Goal: Information Seeking & Learning: Learn about a topic

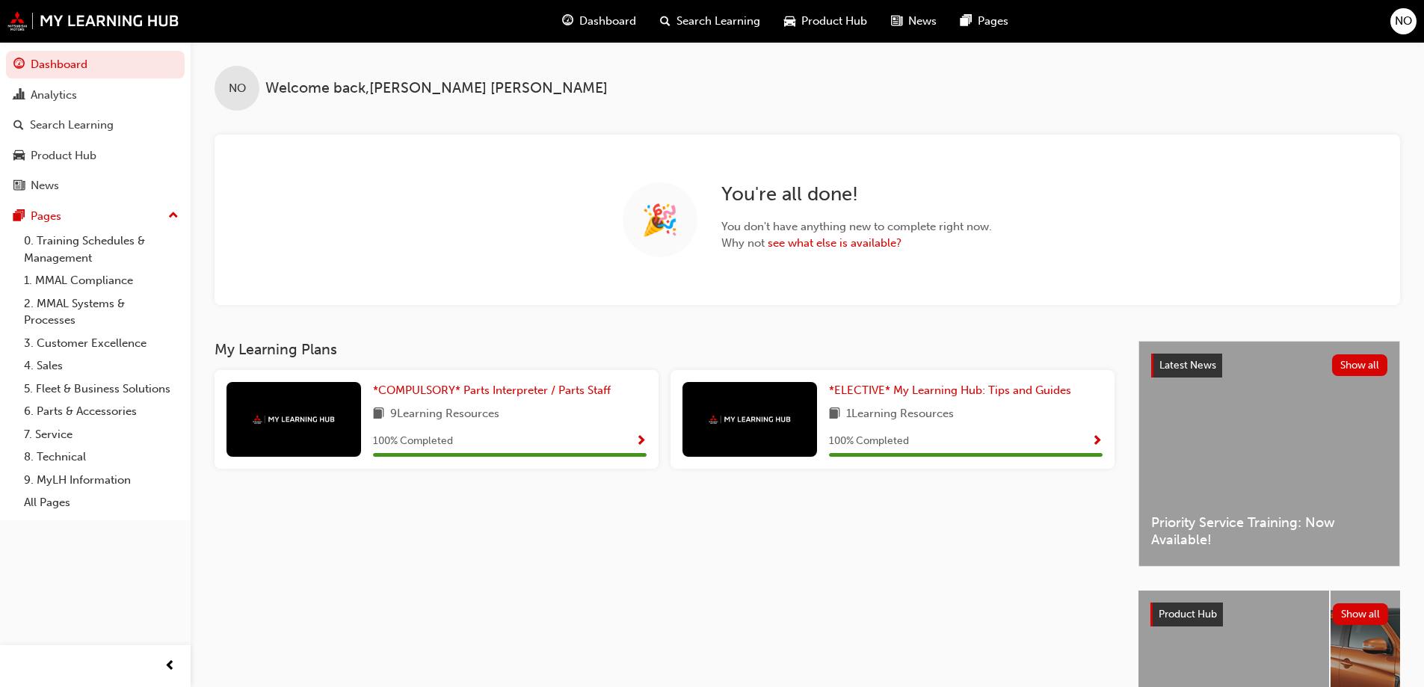
click at [642, 443] on span "Show Progress" at bounding box center [640, 441] width 11 height 13
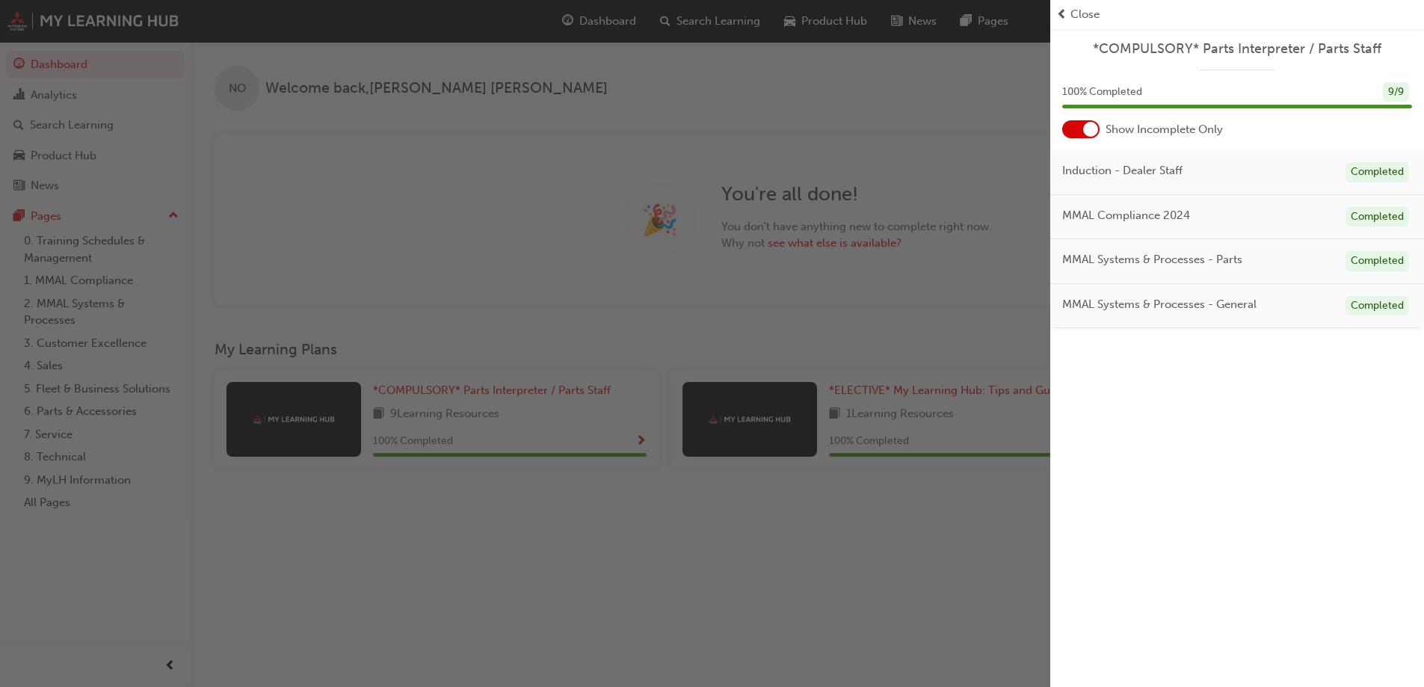
click at [1085, 16] on span "Close" at bounding box center [1085, 14] width 29 height 17
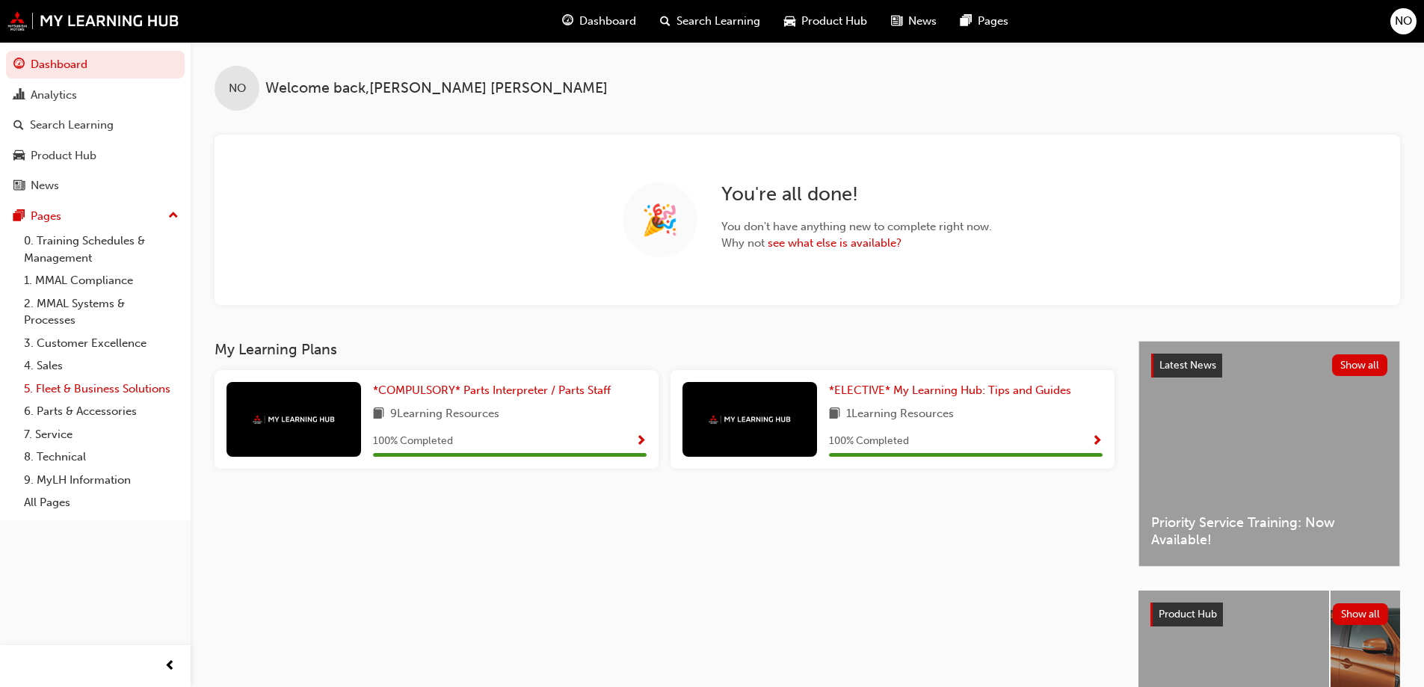
click at [87, 390] on link "5. Fleet & Business Solutions" at bounding box center [101, 389] width 167 height 23
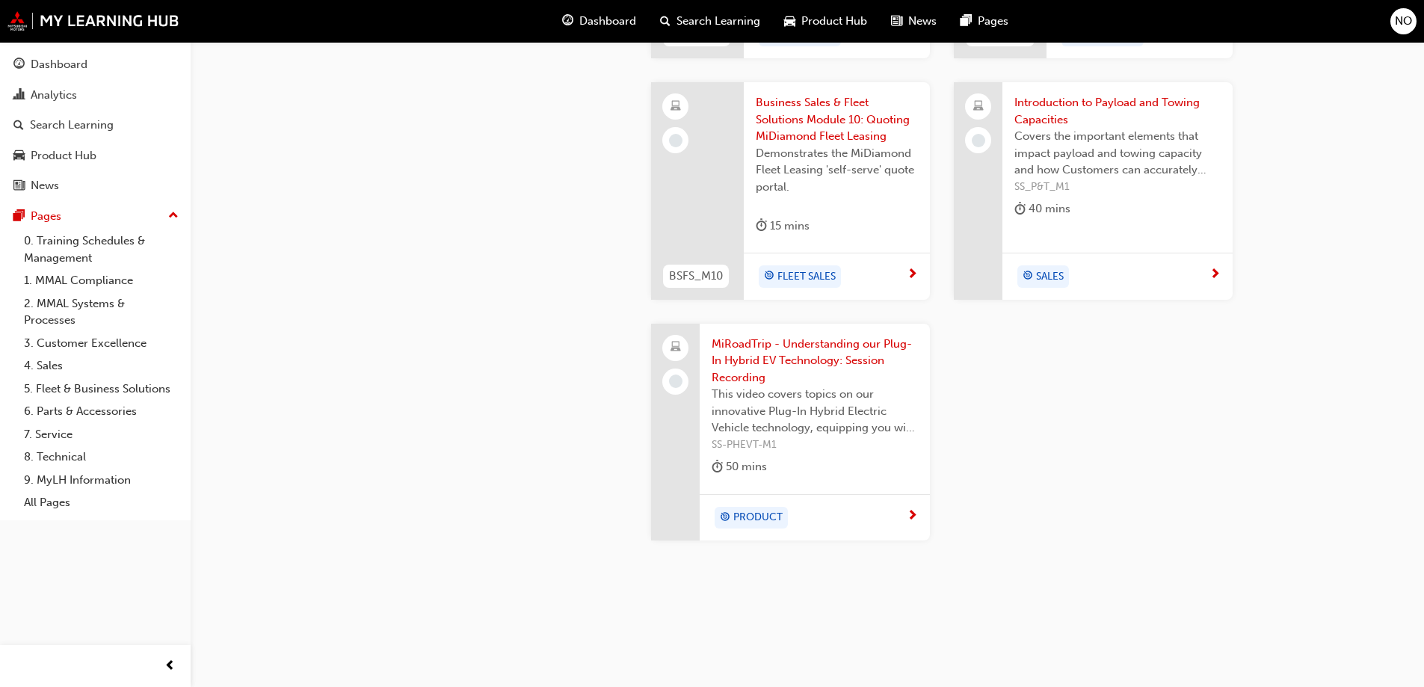
scroll to position [1787, 0]
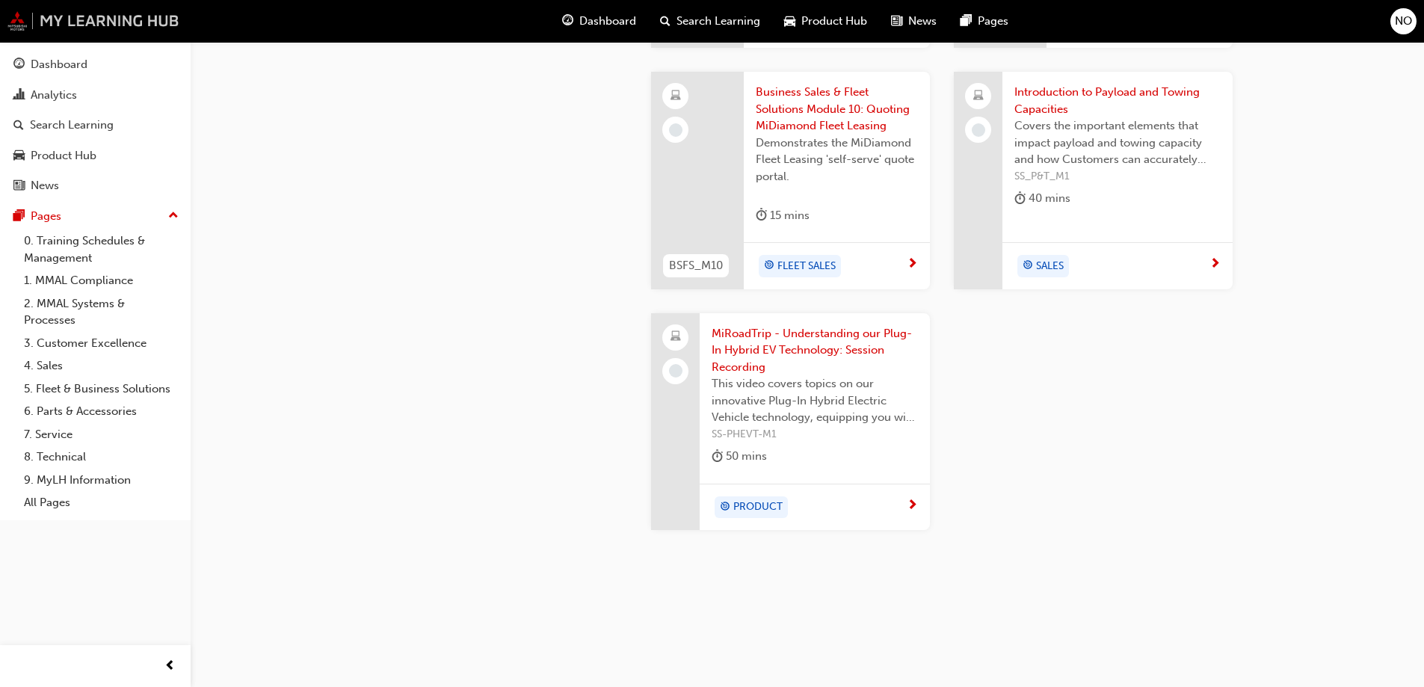
click at [31, 18] on img at bounding box center [93, 20] width 172 height 19
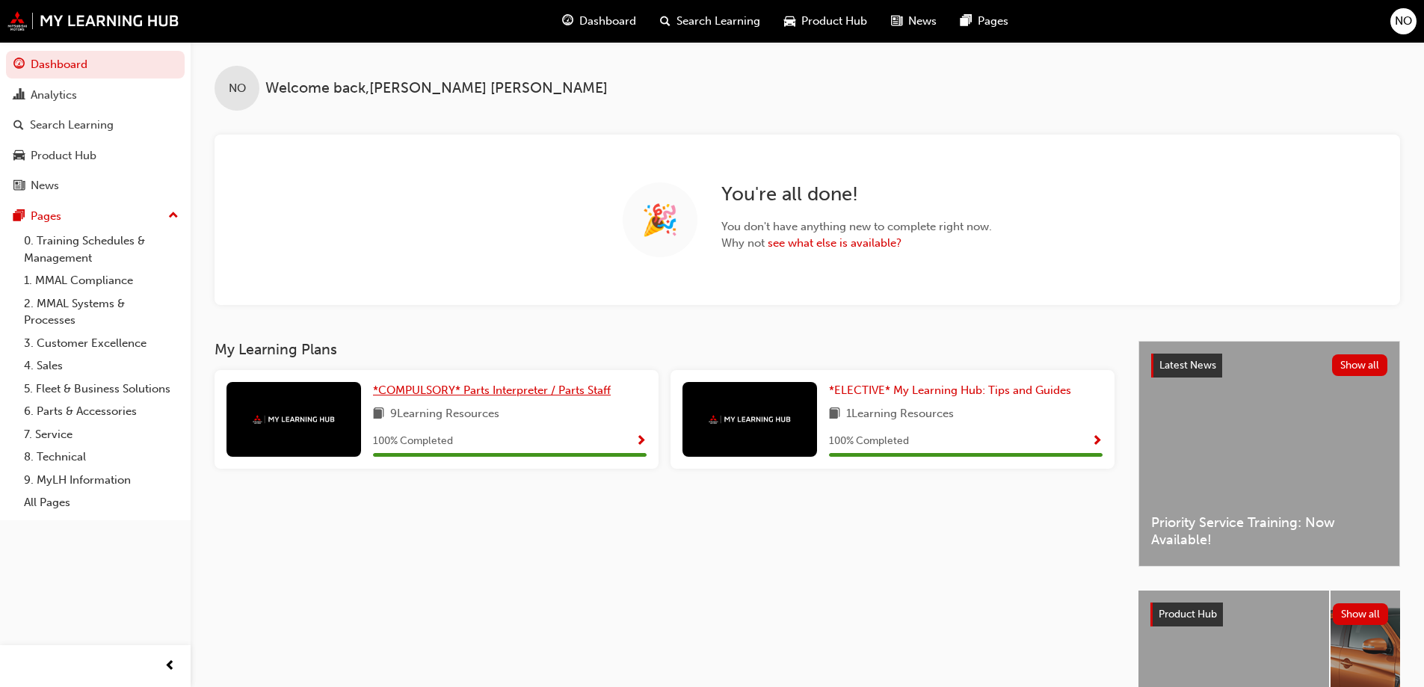
click at [529, 395] on span "*COMPULSORY* Parts Interpreter / Parts Staff" at bounding box center [492, 390] width 238 height 13
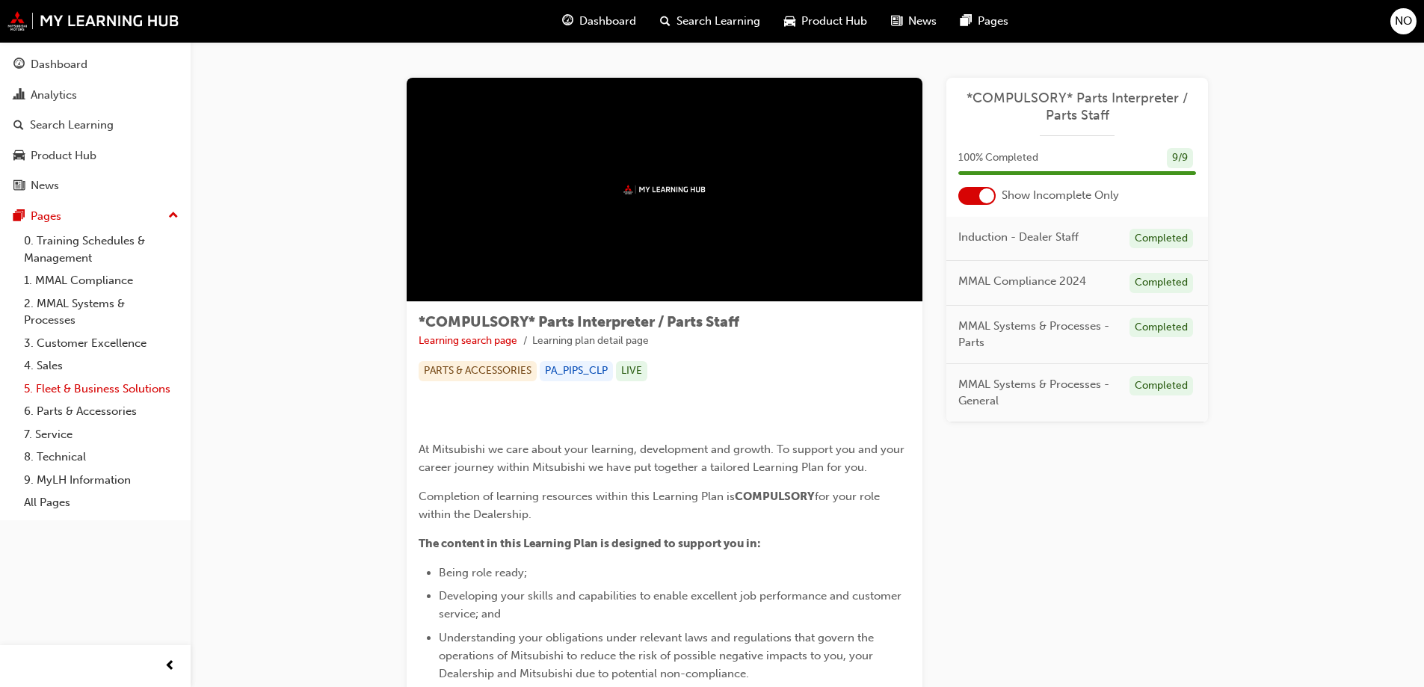
click at [118, 386] on link "5. Fleet & Business Solutions" at bounding box center [101, 389] width 167 height 23
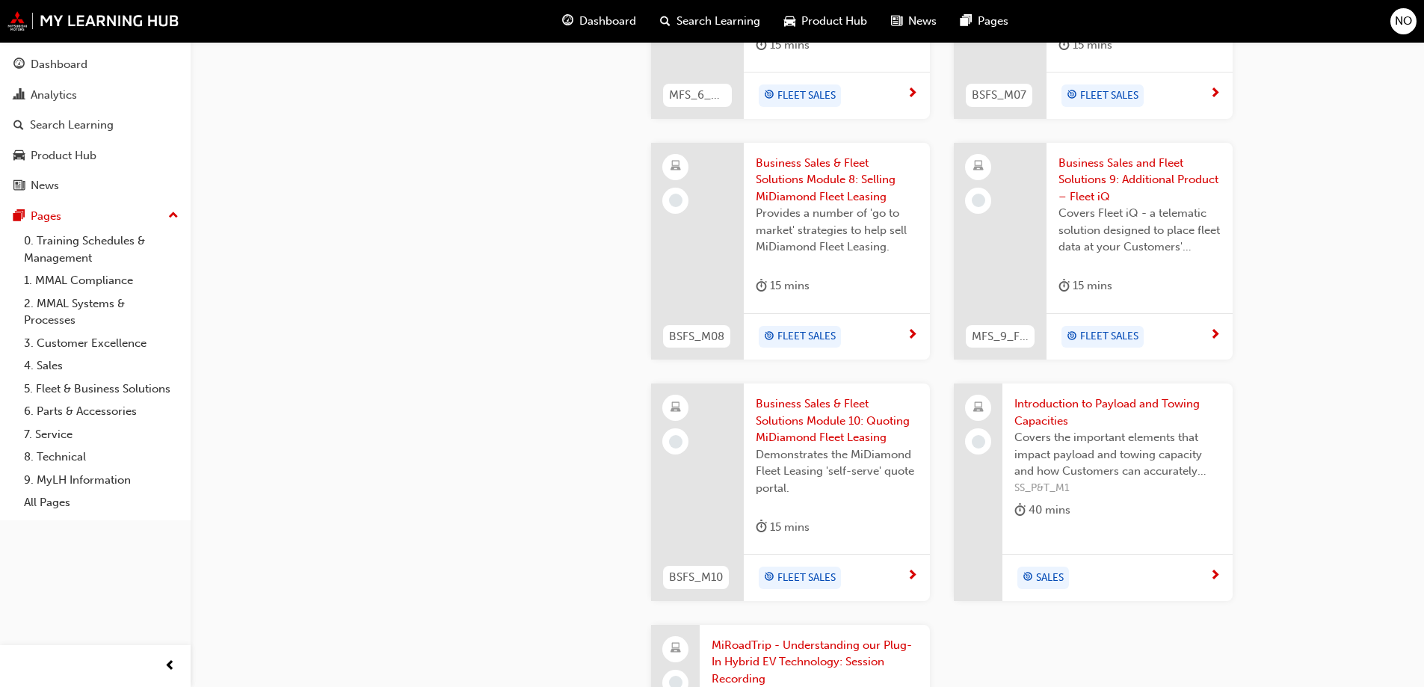
scroll to position [1495, 0]
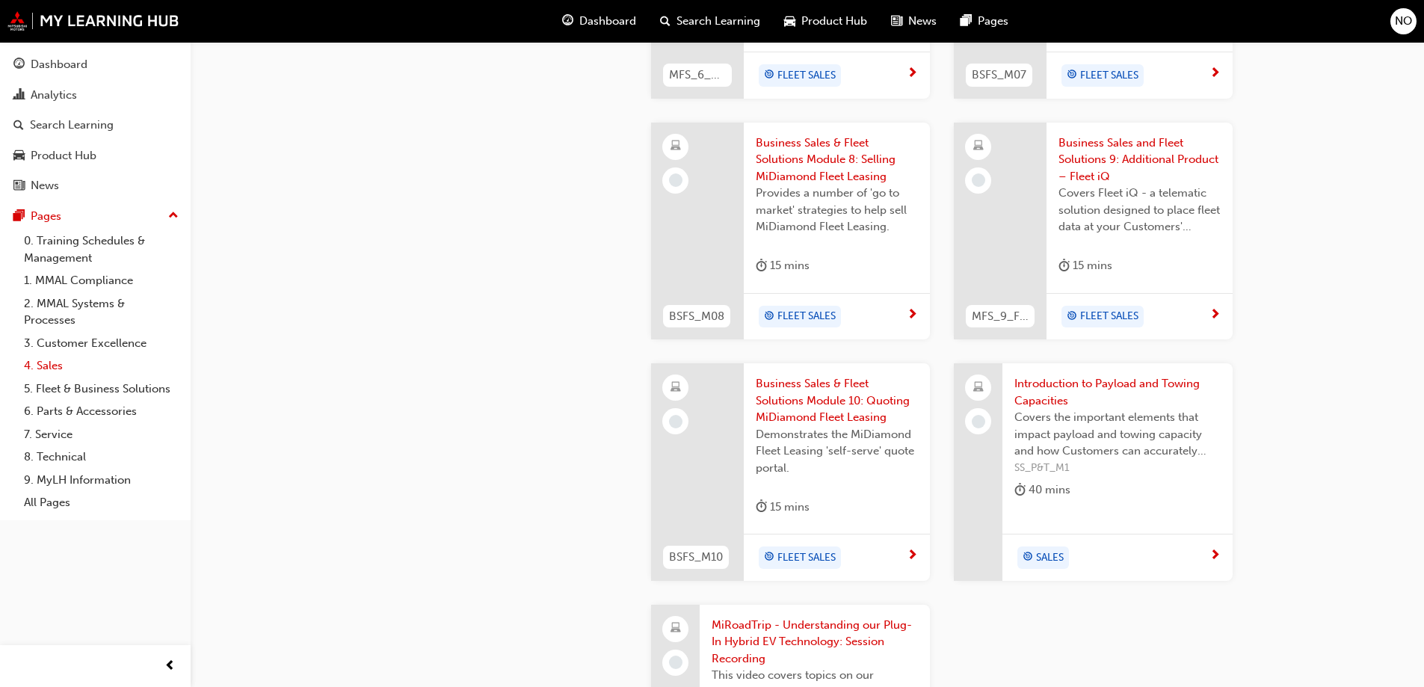
click at [39, 359] on link "4. Sales" at bounding box center [101, 365] width 167 height 23
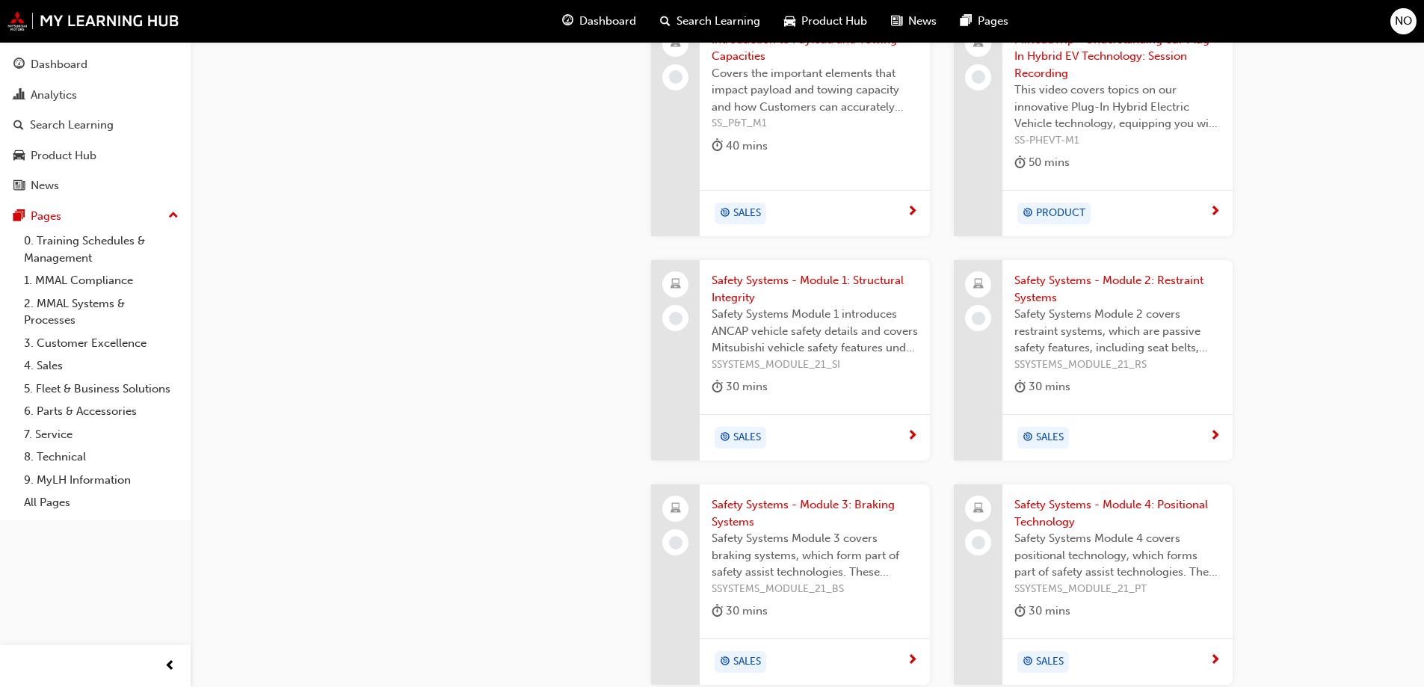
scroll to position [1783, 0]
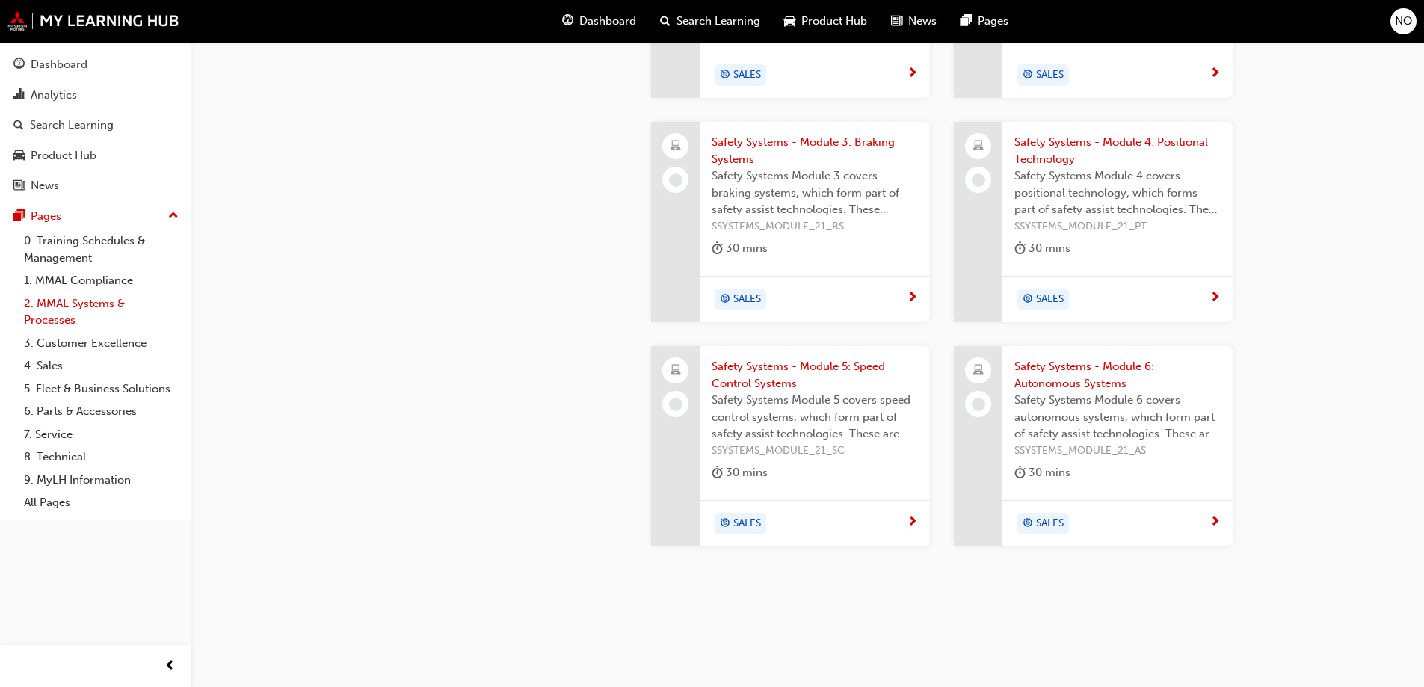
click at [46, 312] on link "2. MMAL Systems & Processes" at bounding box center [101, 312] width 167 height 40
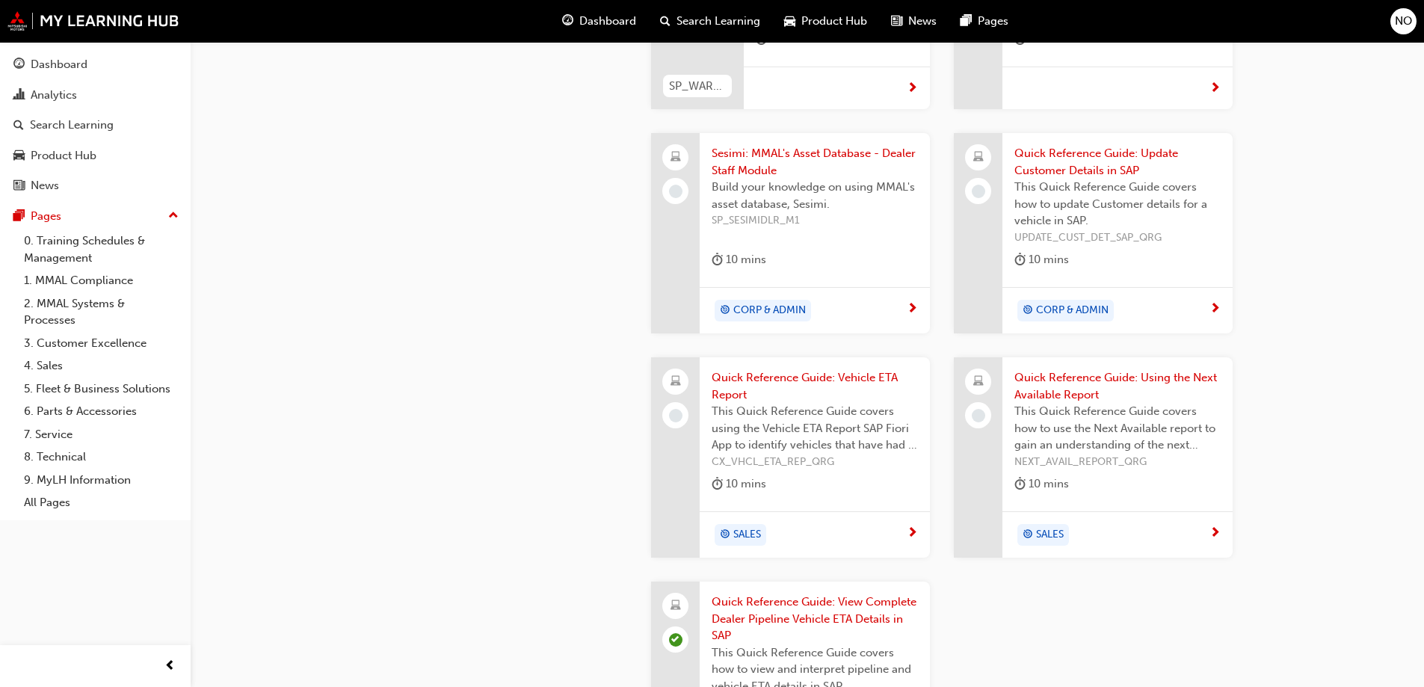
scroll to position [1570, 0]
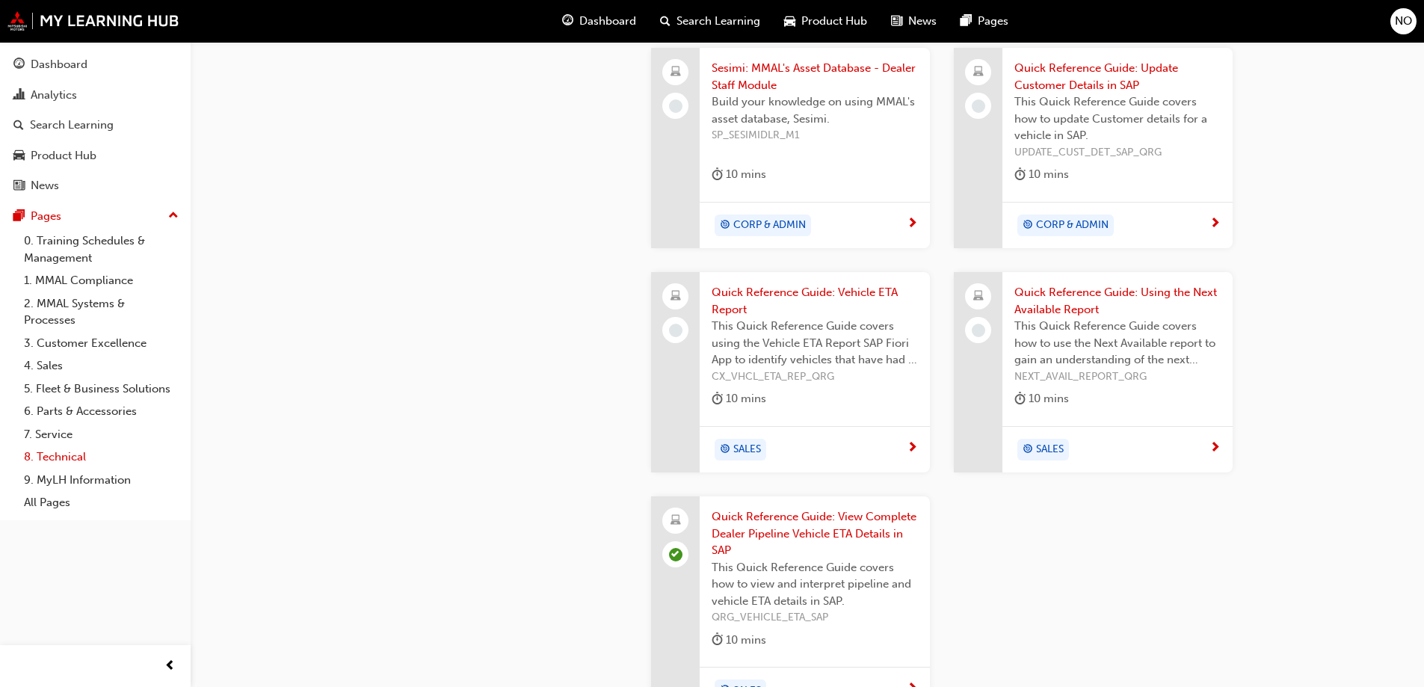
click at [60, 458] on link "8. Technical" at bounding box center [101, 457] width 167 height 23
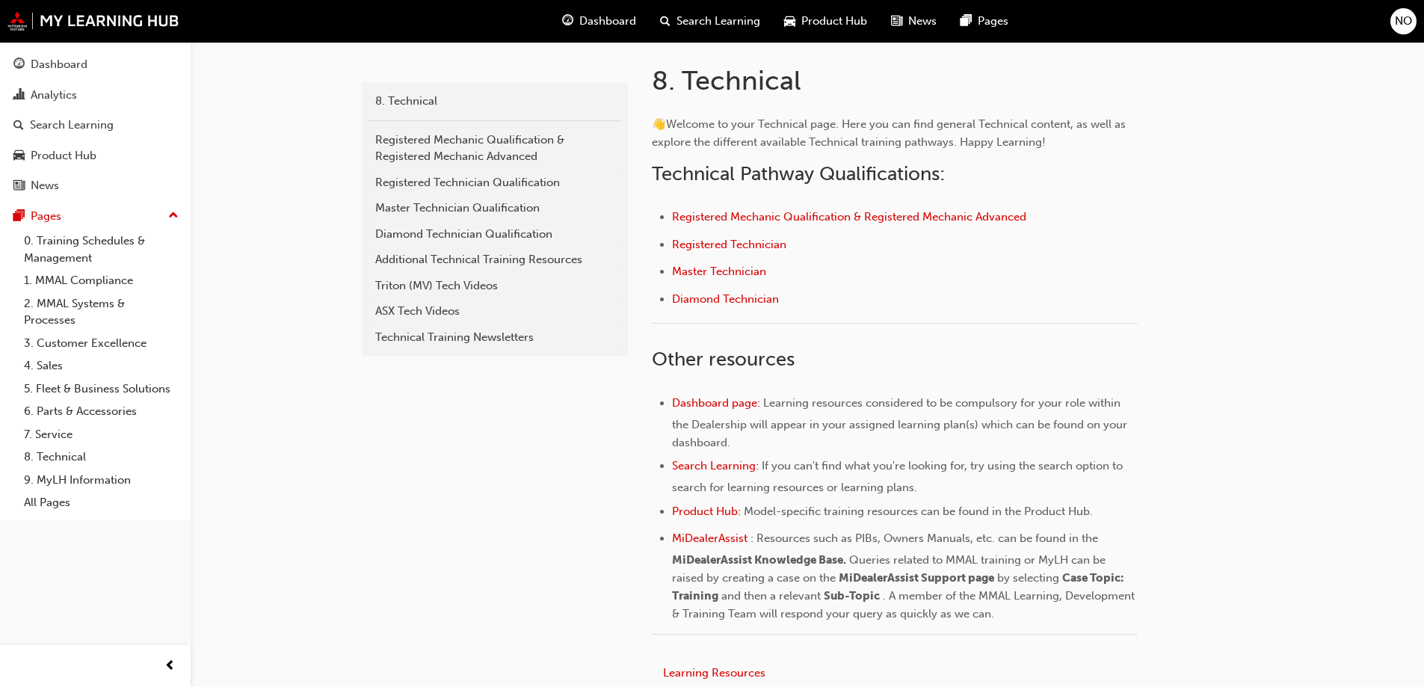
scroll to position [673, 0]
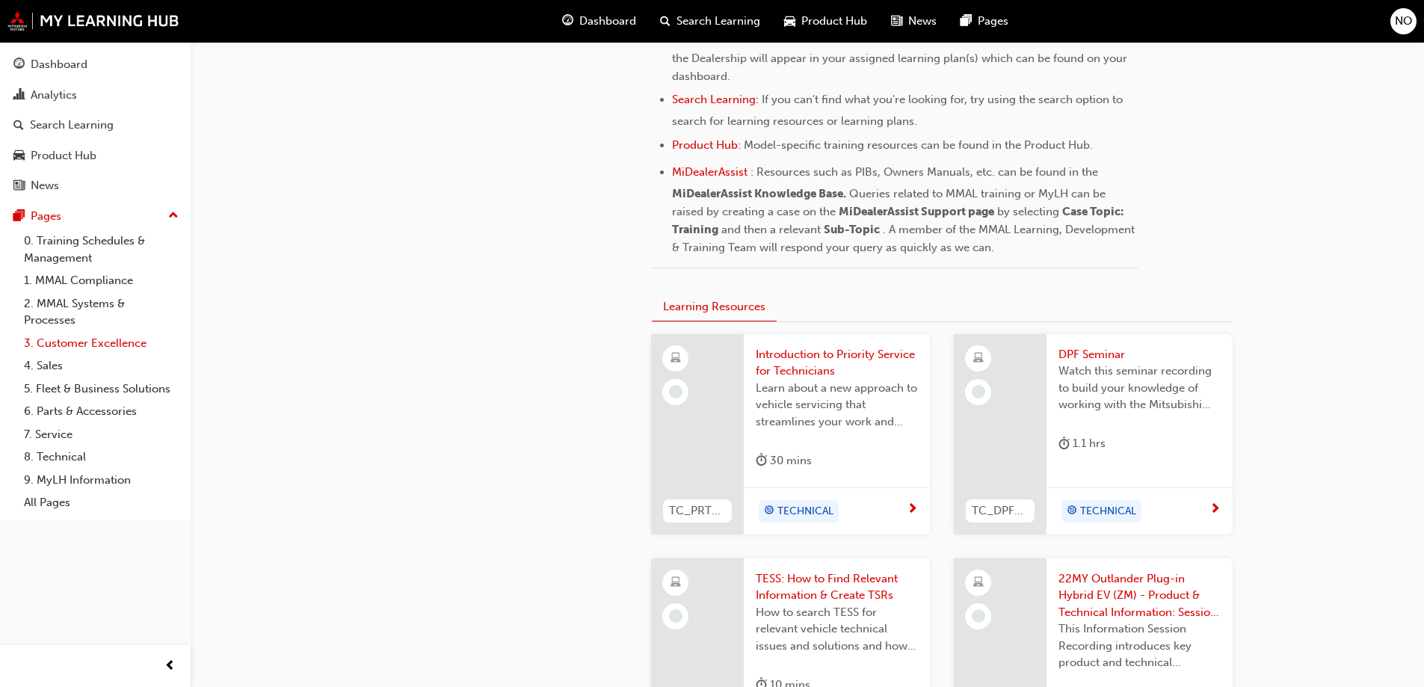
click at [56, 345] on link "3. Customer Excellence" at bounding box center [101, 343] width 167 height 23
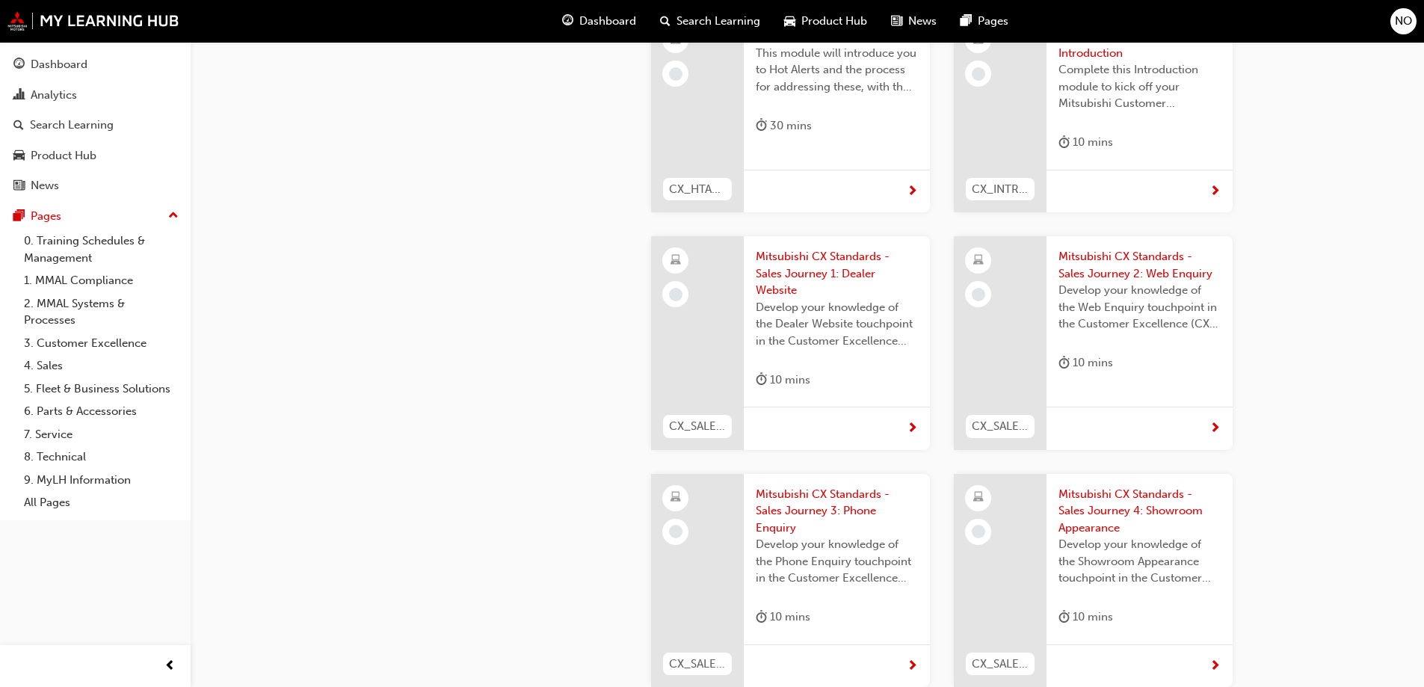
scroll to position [1121, 0]
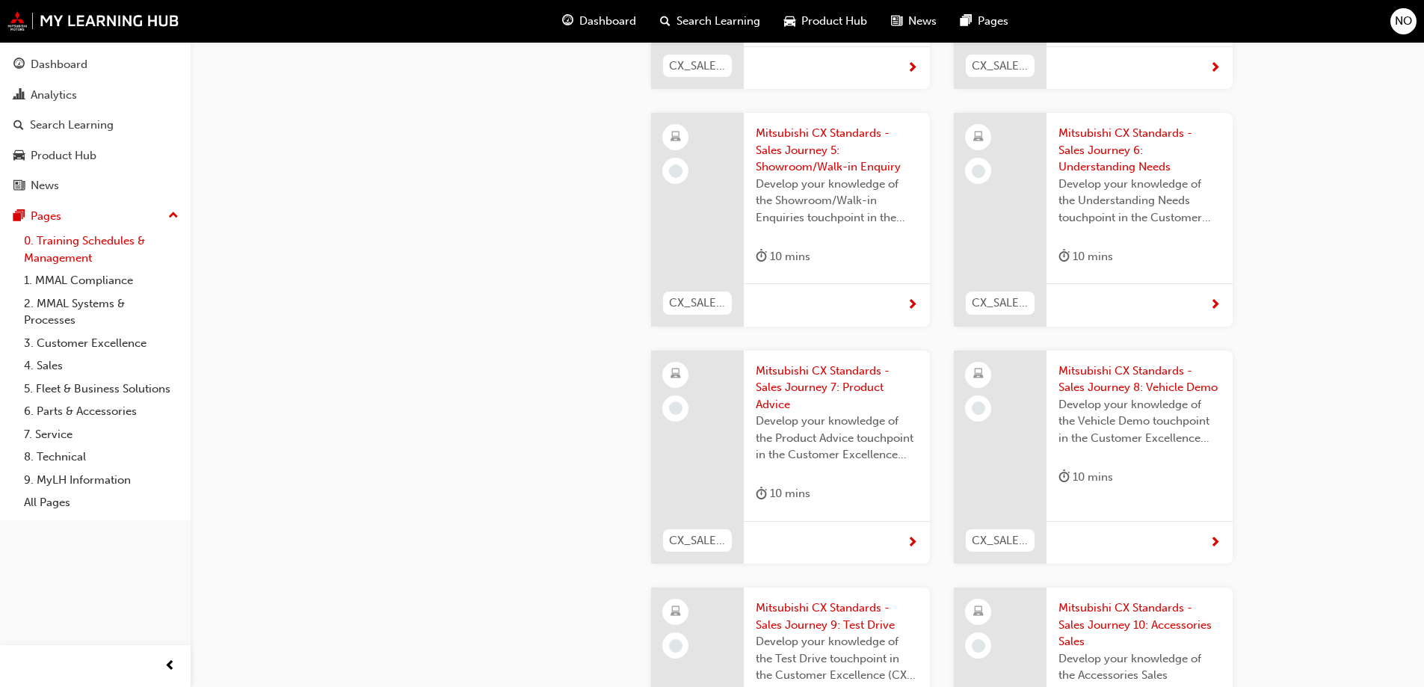
click at [51, 256] on link "0. Training Schedules & Management" at bounding box center [101, 250] width 167 height 40
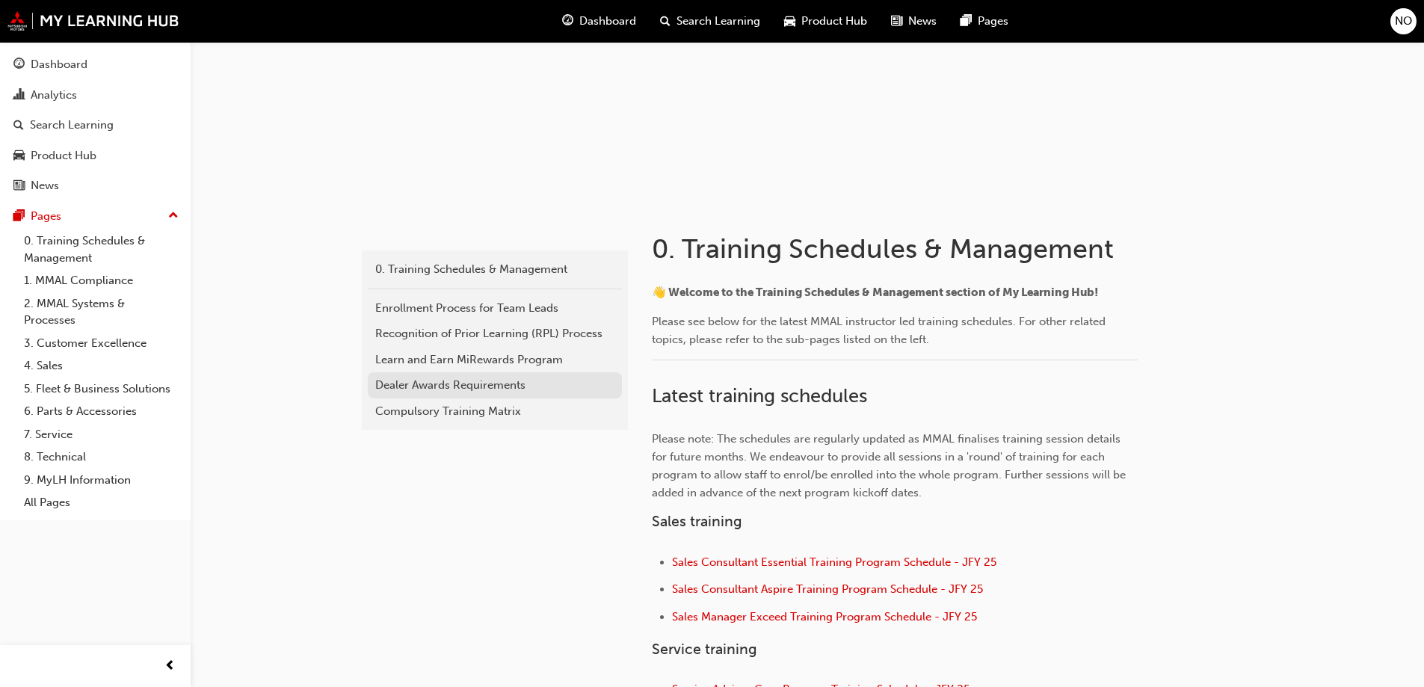
scroll to position [136, 0]
click at [55, 274] on link "1. MMAL Compliance" at bounding box center [101, 280] width 167 height 23
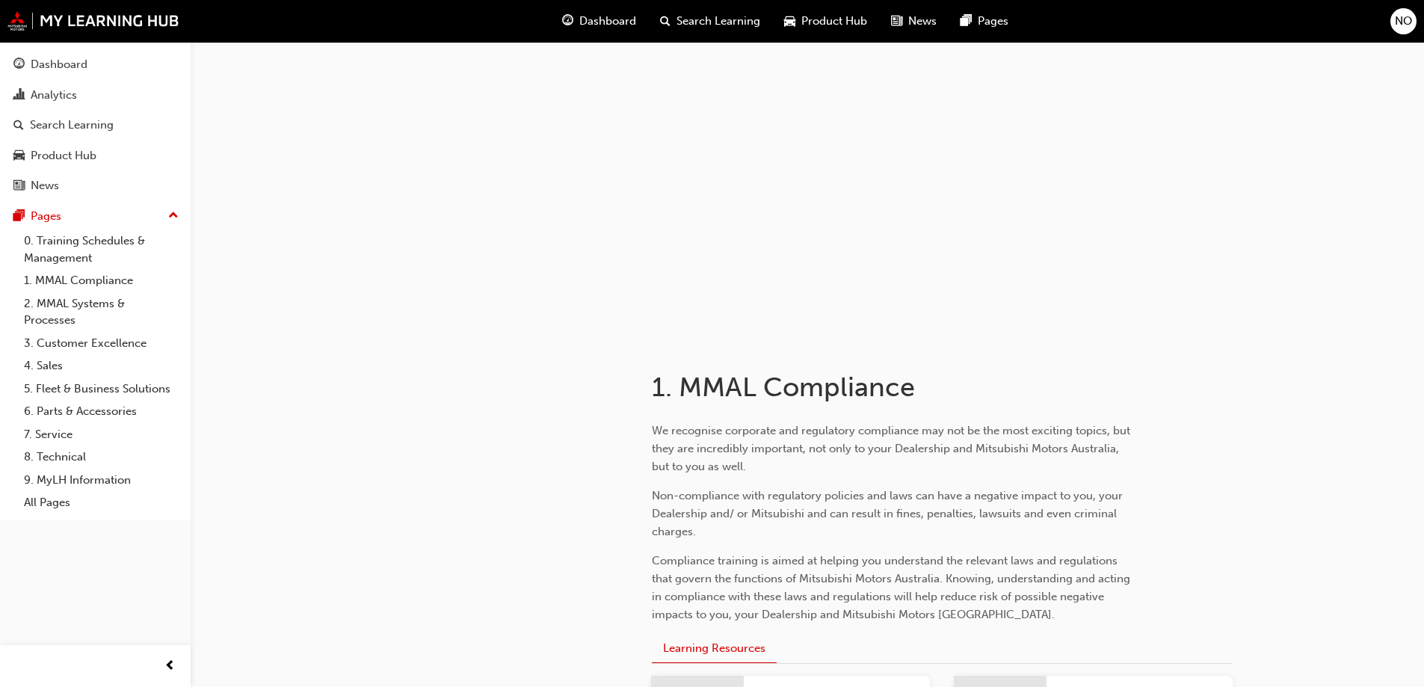
scroll to position [346, 0]
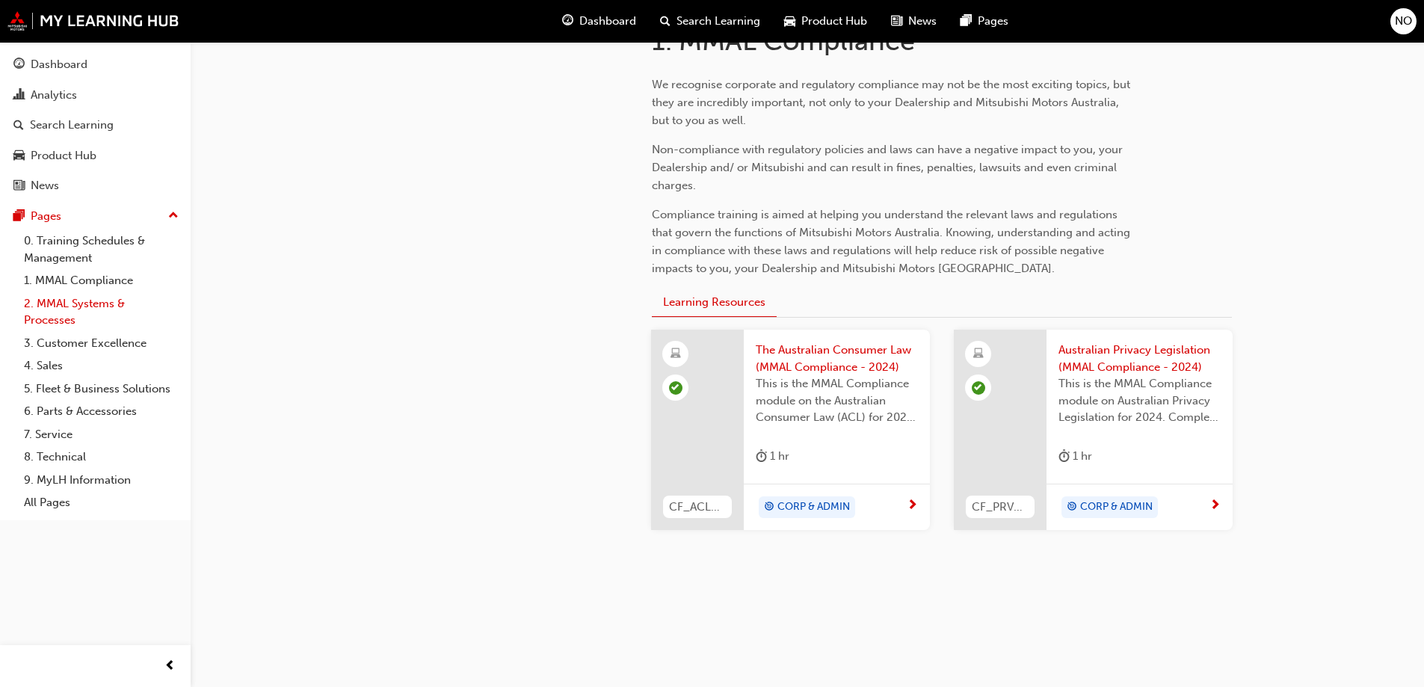
click at [85, 307] on link "2. MMAL Systems & Processes" at bounding box center [101, 312] width 167 height 40
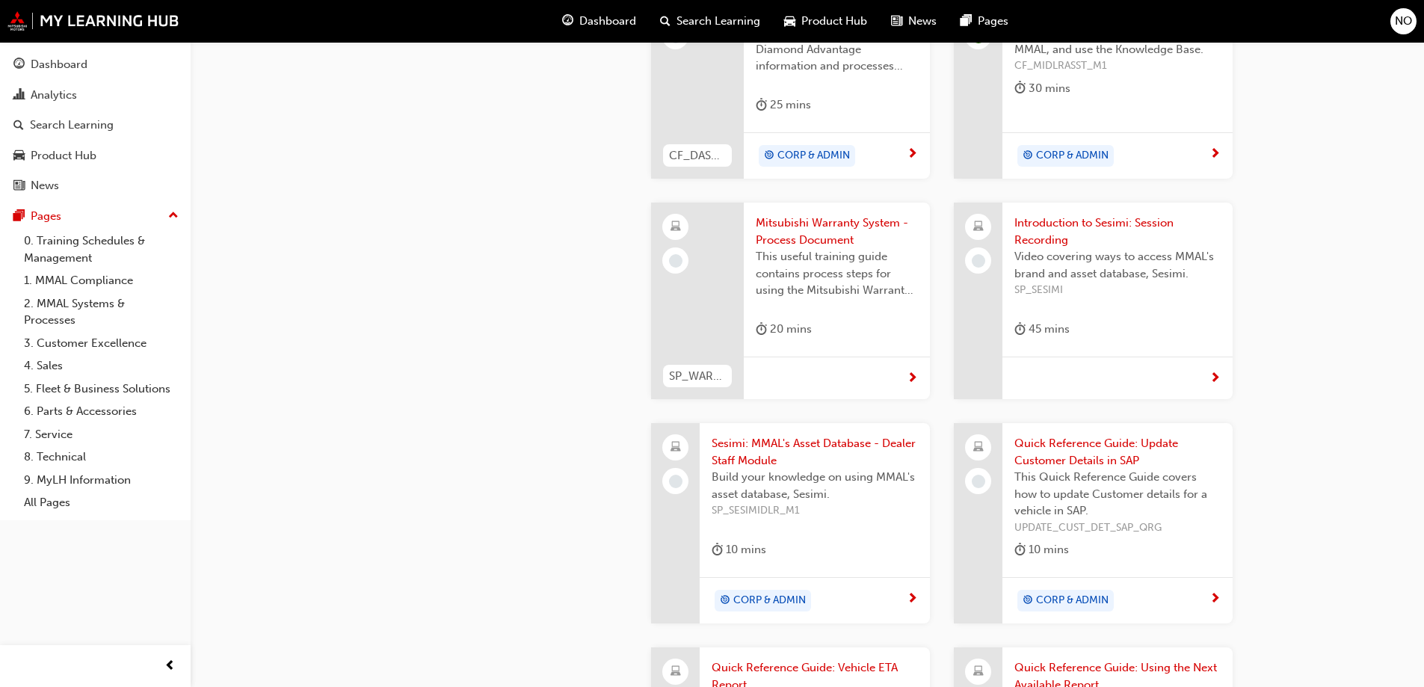
scroll to position [1243, 0]
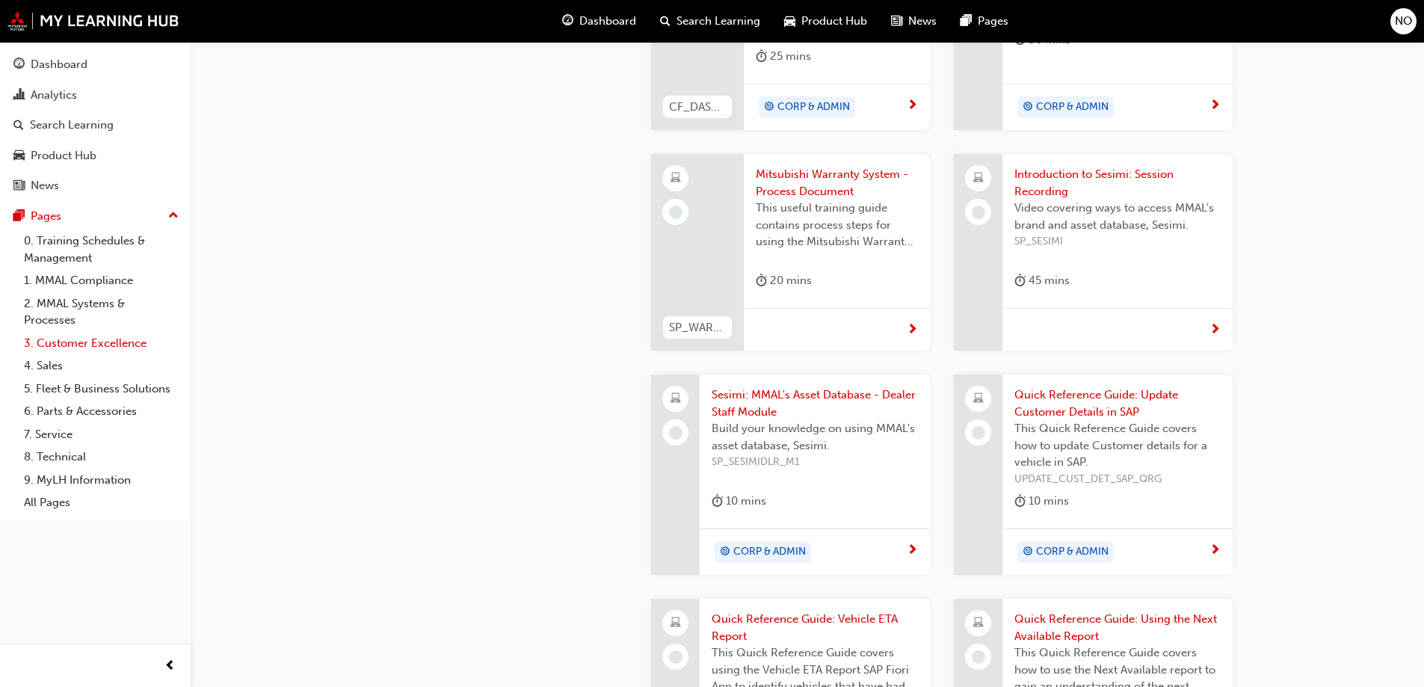
click at [91, 351] on link "3. Customer Excellence" at bounding box center [101, 343] width 167 height 23
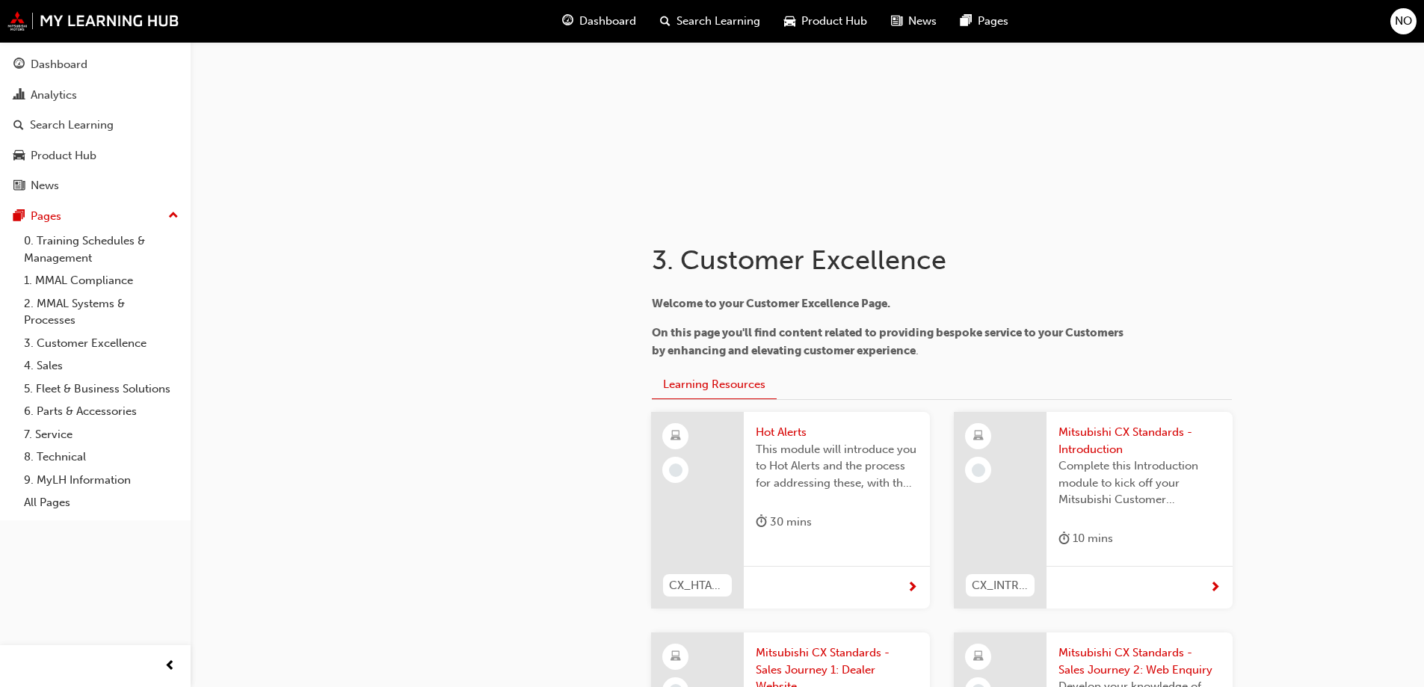
scroll to position [122, 0]
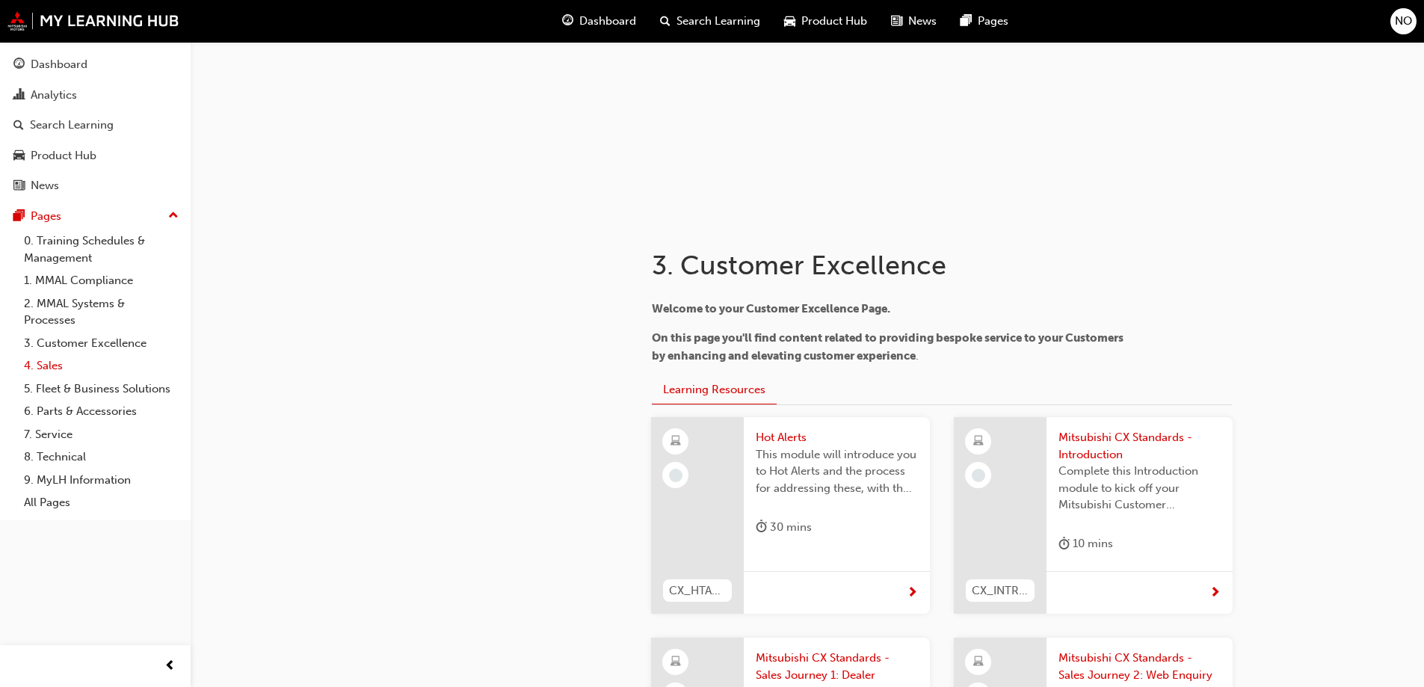
click at [58, 371] on link "4. Sales" at bounding box center [101, 365] width 167 height 23
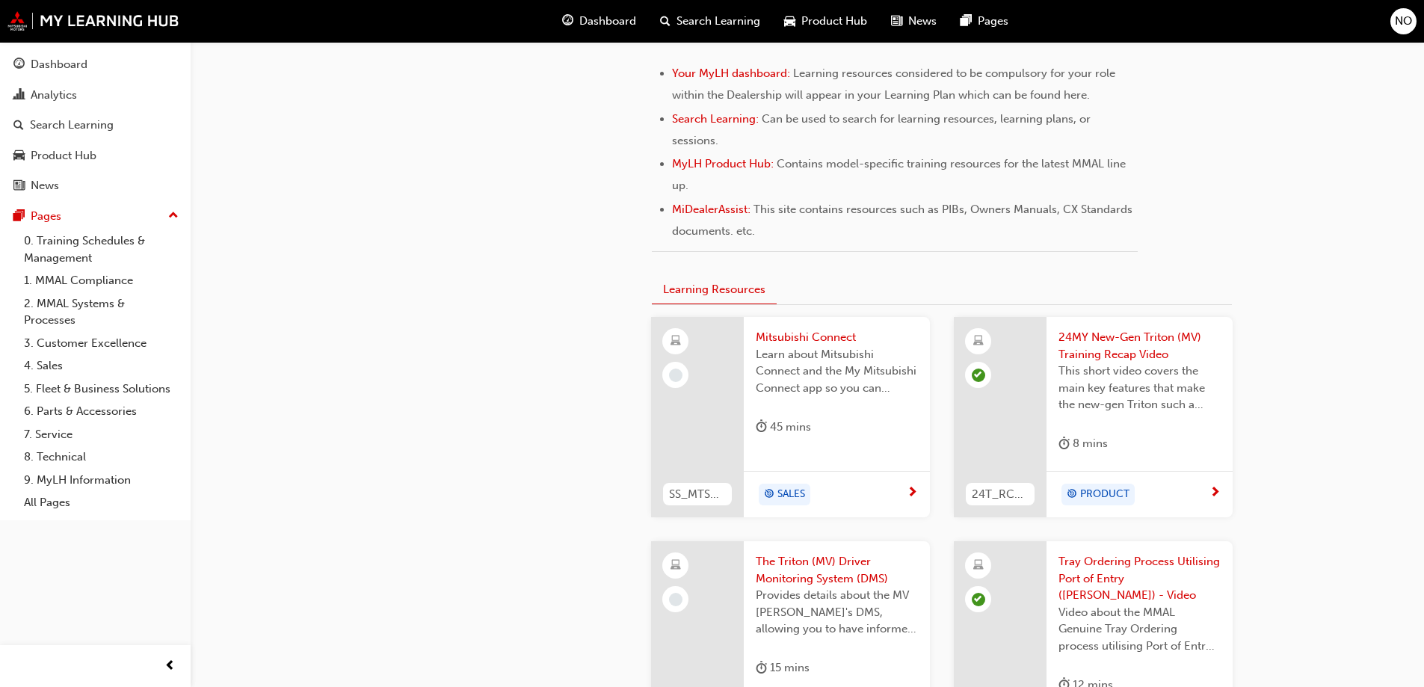
scroll to position [869, 0]
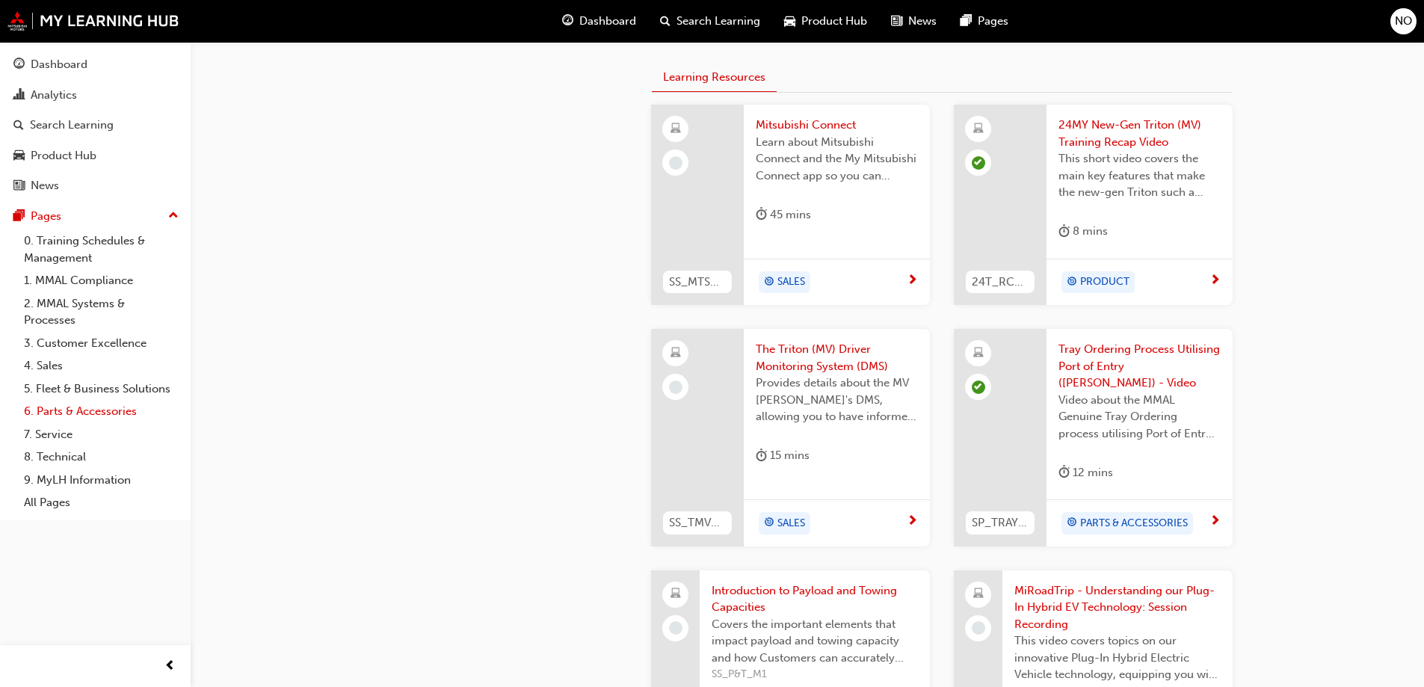
click at [62, 408] on link "6. Parts & Accessories" at bounding box center [101, 411] width 167 height 23
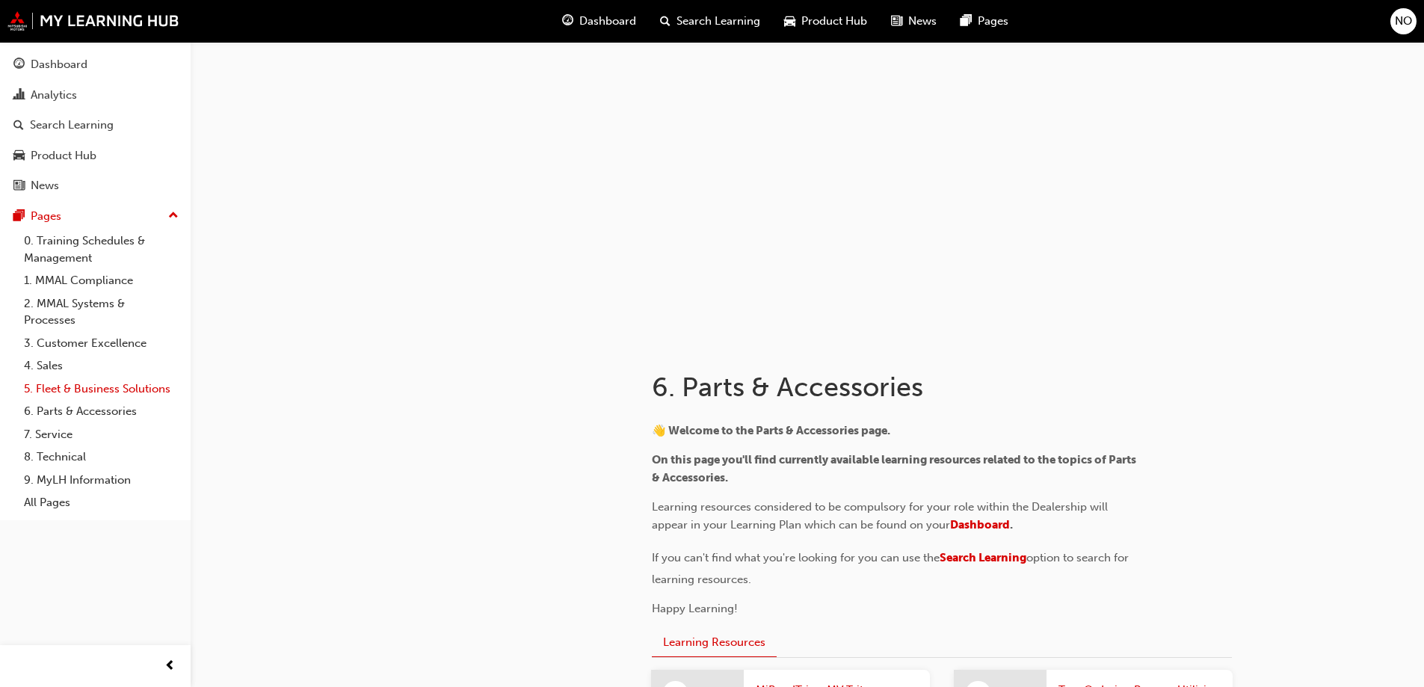
click at [81, 386] on link "5. Fleet & Business Solutions" at bounding box center [101, 389] width 167 height 23
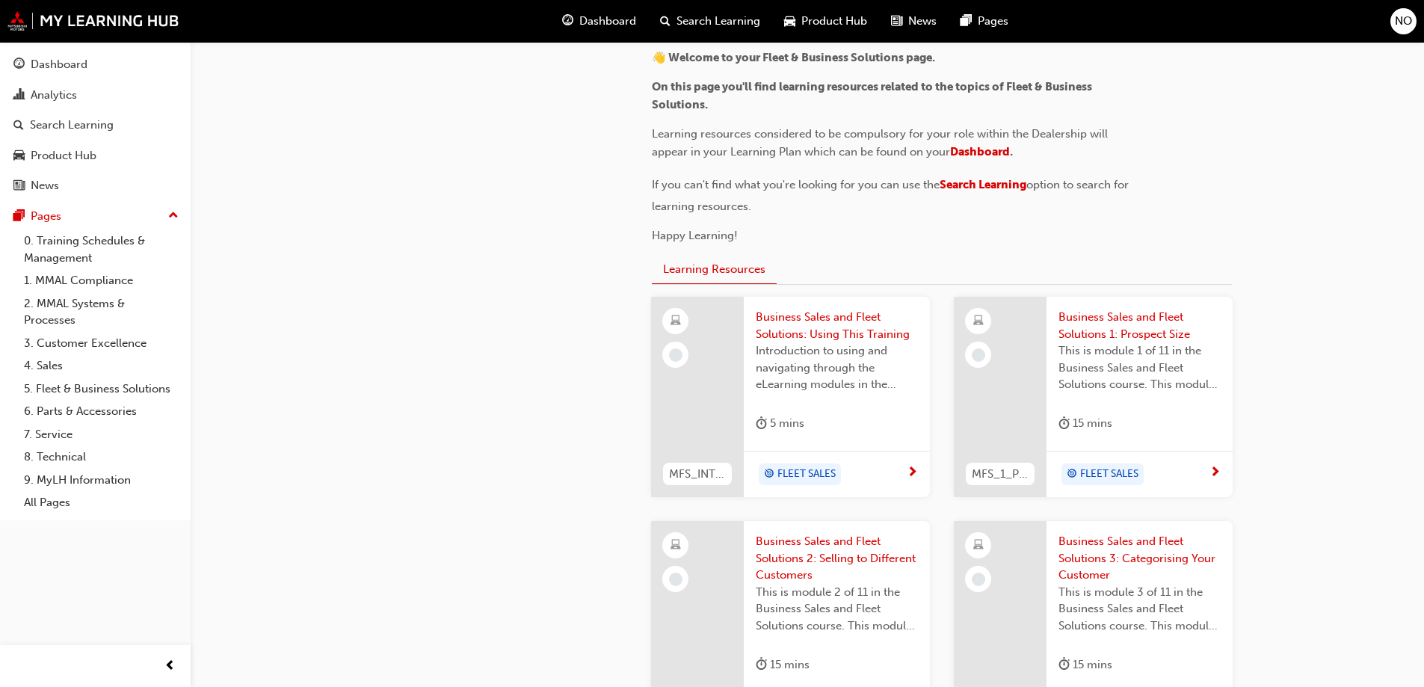
scroll to position [374, 0]
click at [831, 456] on div "FLEET SALES" at bounding box center [837, 473] width 186 height 47
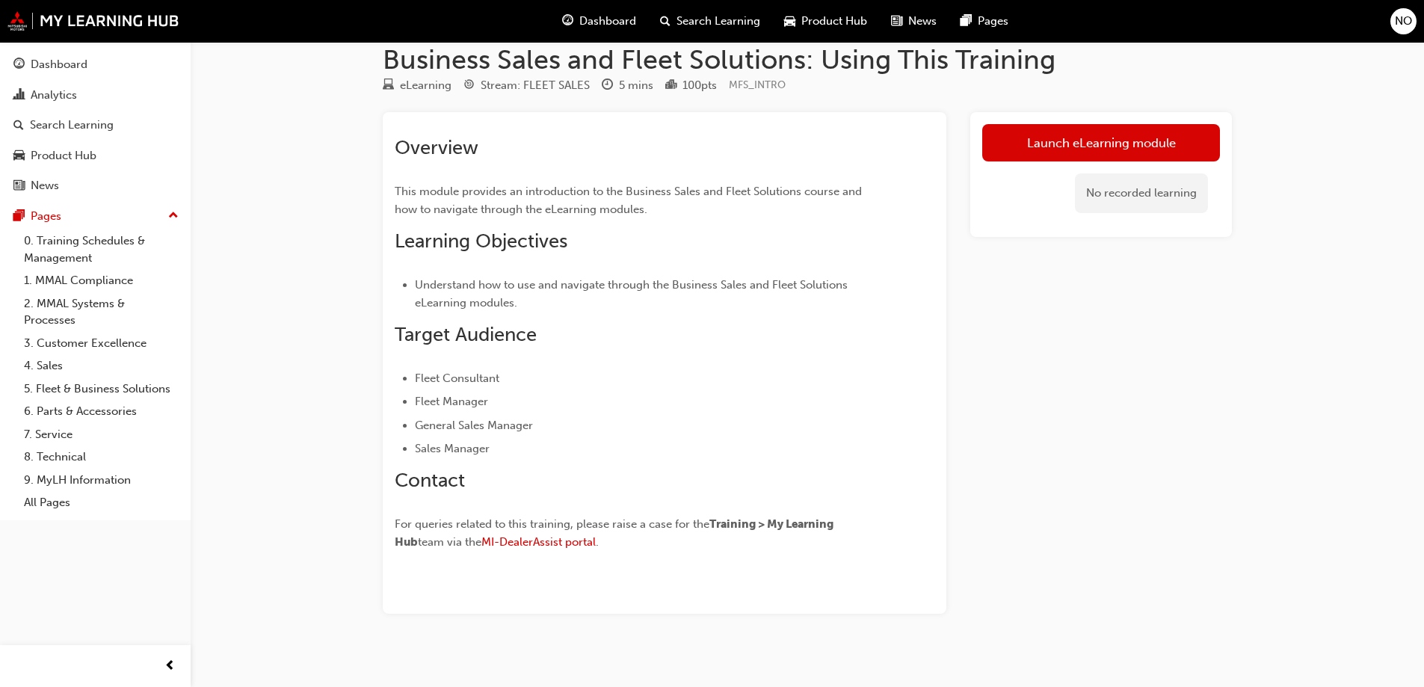
scroll to position [34, 0]
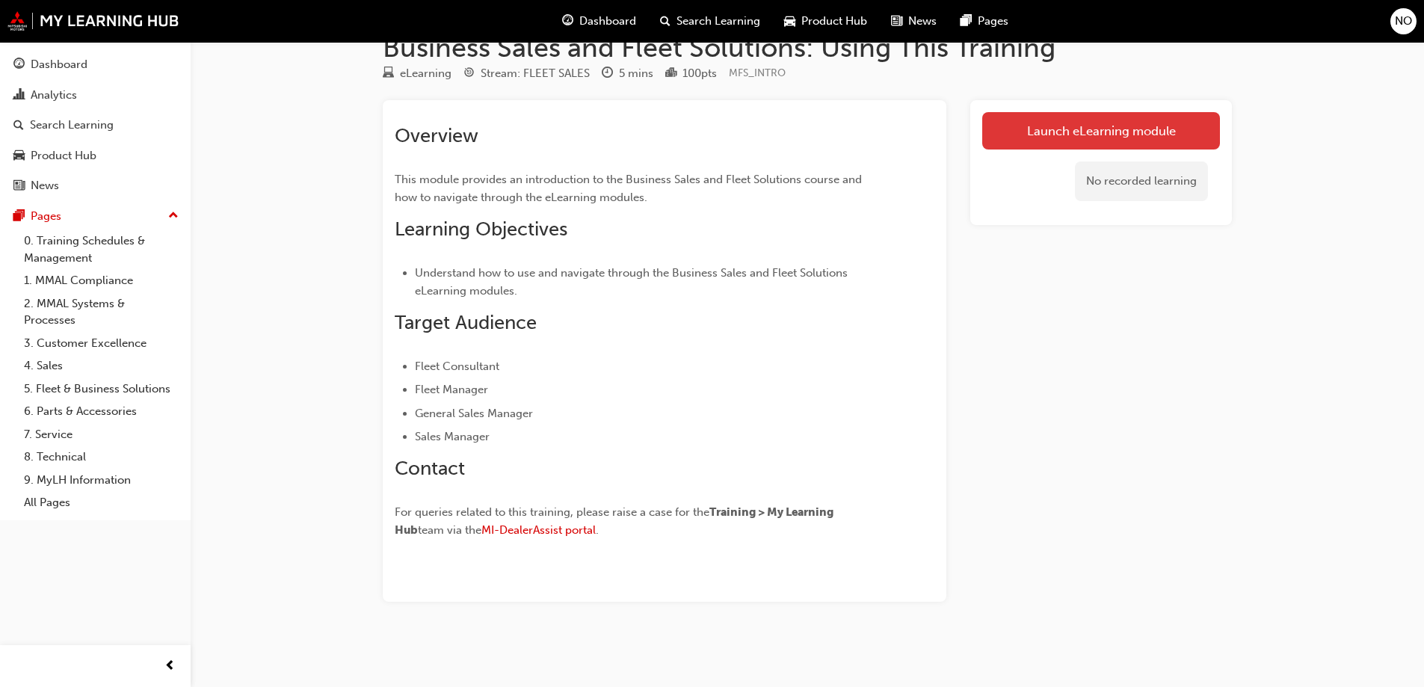
click at [1133, 142] on link "Launch eLearning module" at bounding box center [1101, 130] width 238 height 37
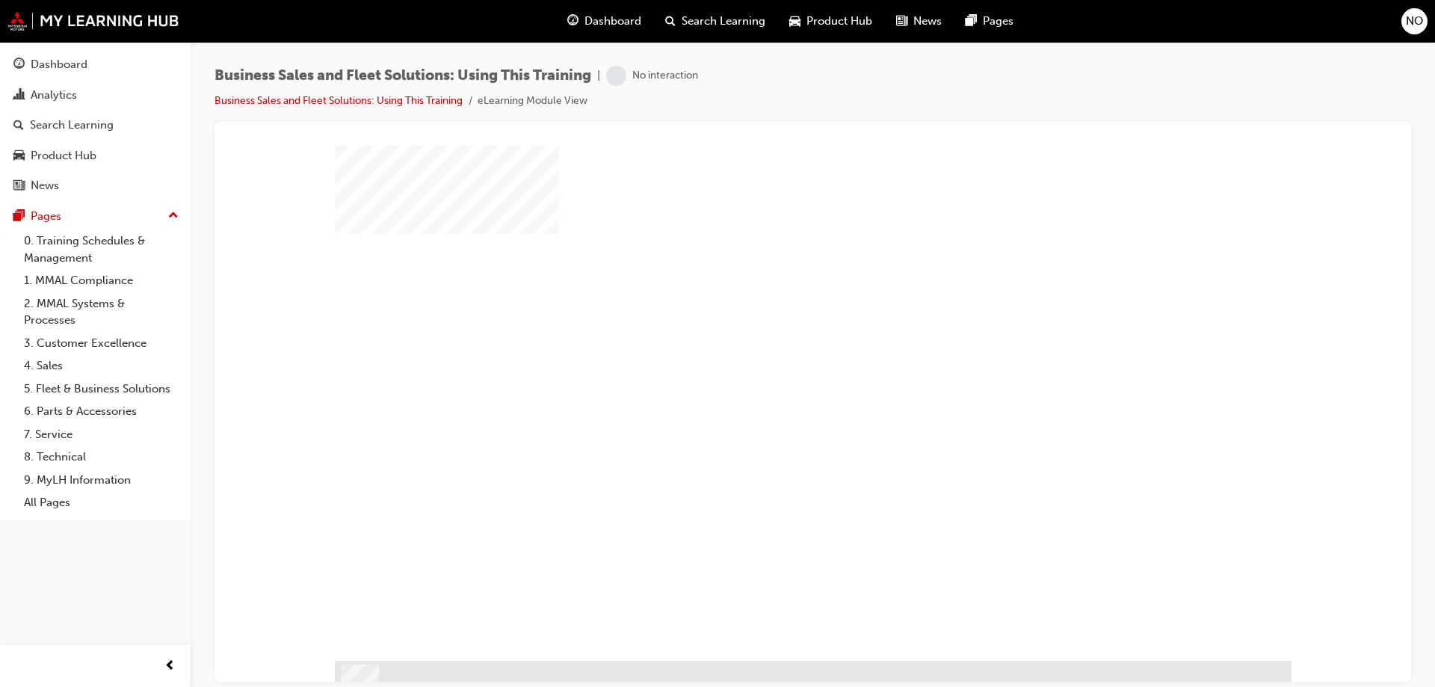
scroll to position [36, 0]
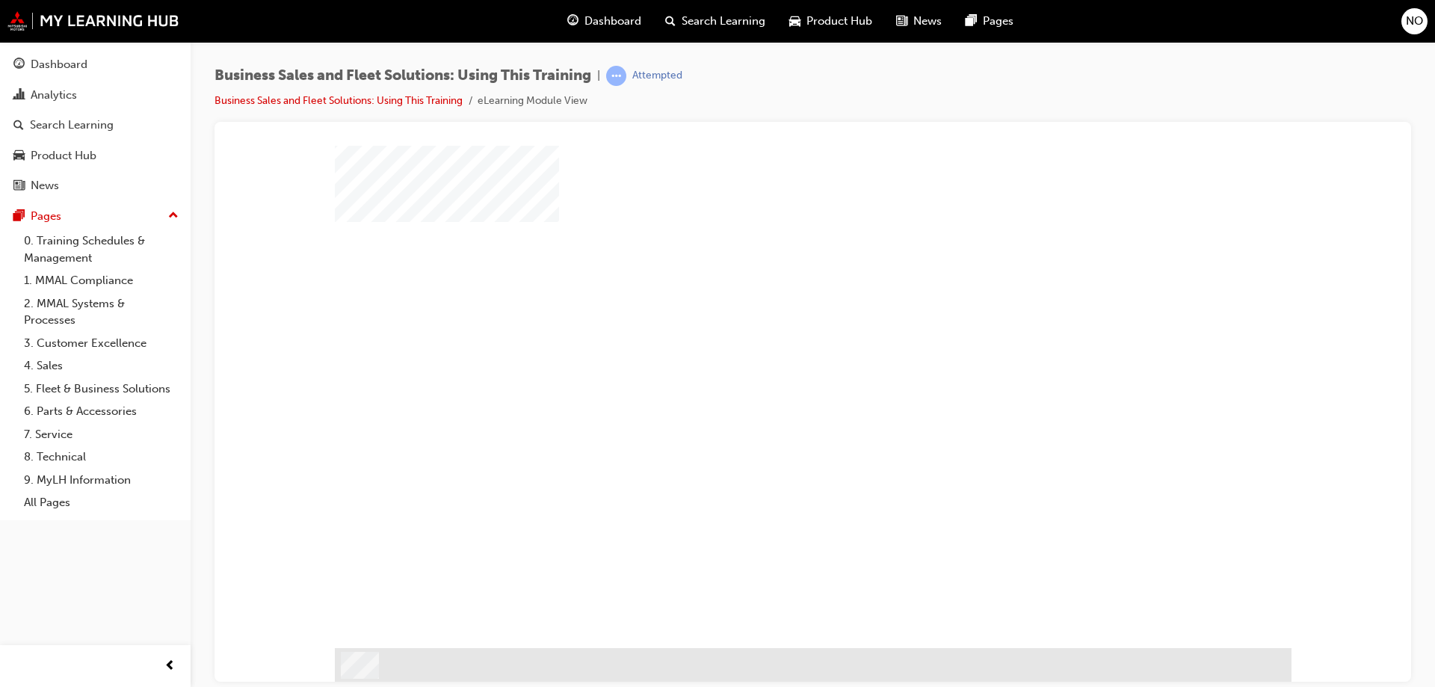
click at [770, 334] on div "play" at bounding box center [770, 334] width 0 height 0
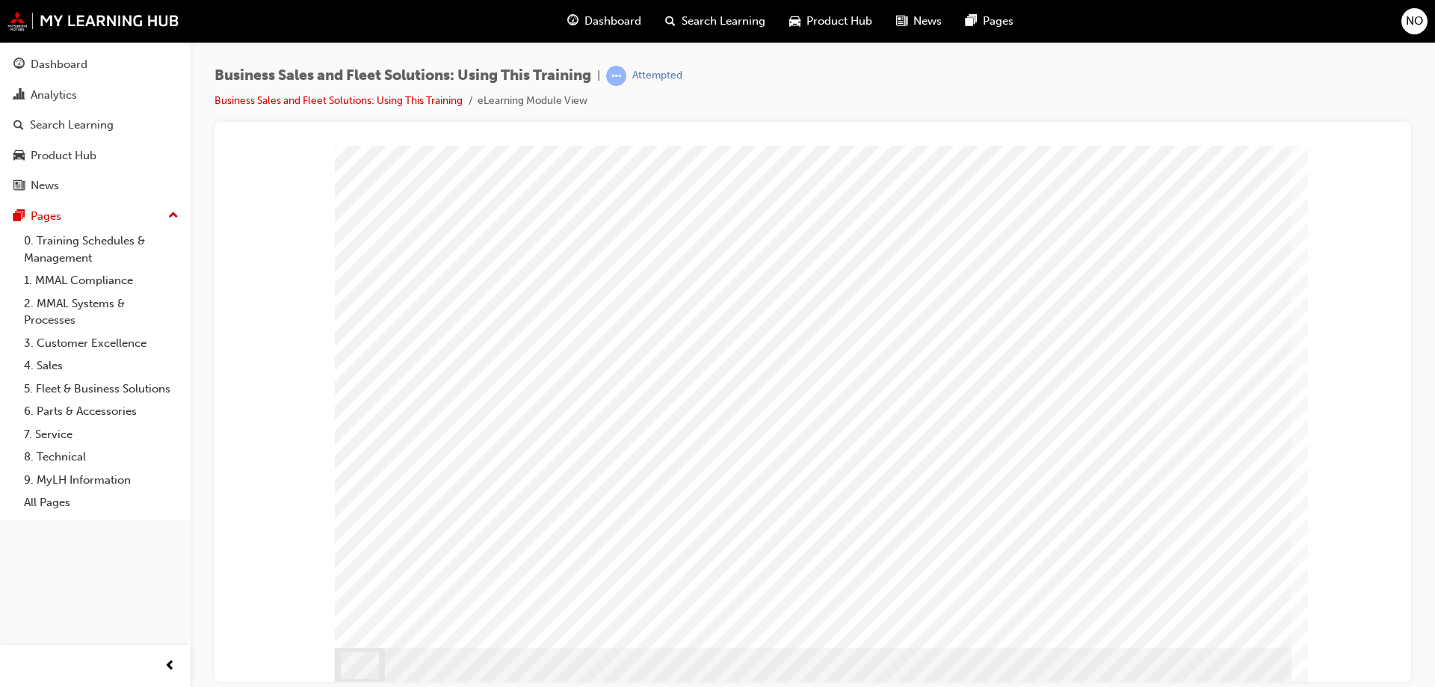
scroll to position [0, 0]
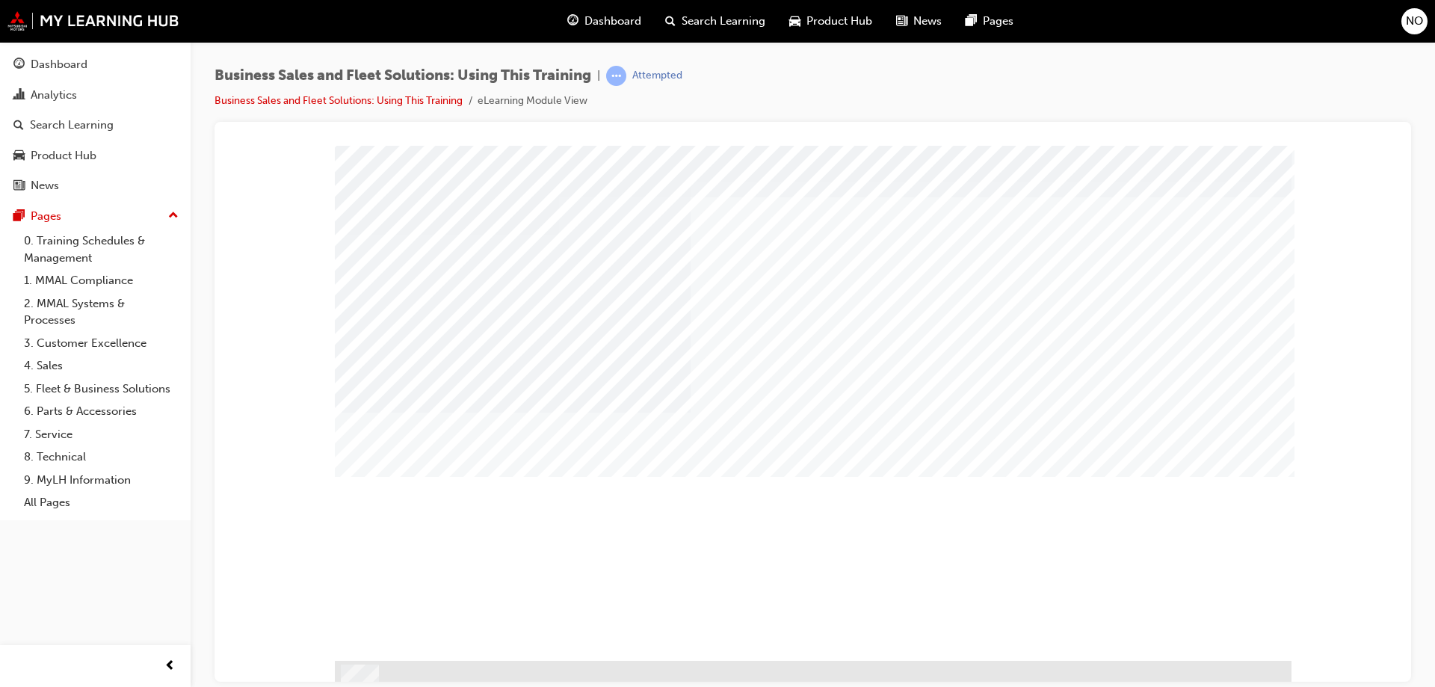
scroll to position [36, 0]
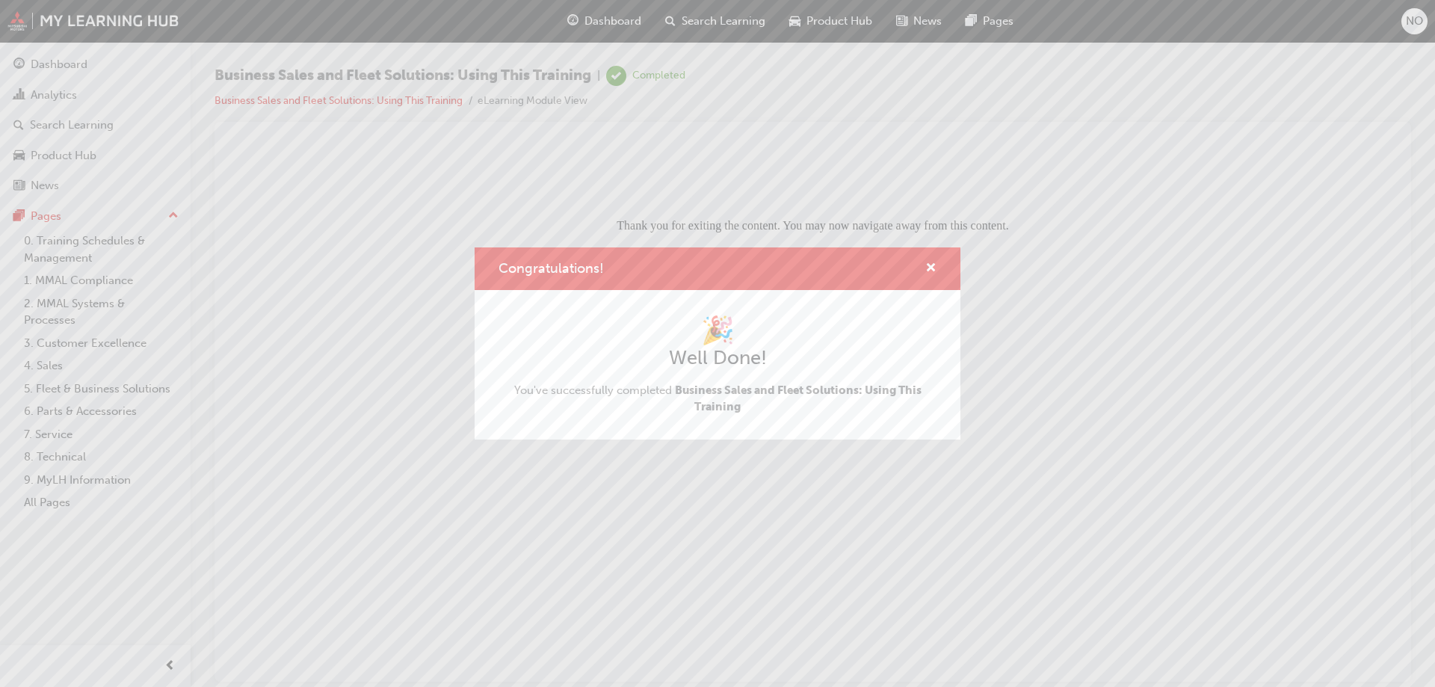
click at [943, 266] on div "Congratulations!" at bounding box center [718, 268] width 486 height 43
click at [928, 267] on span "cross-icon" at bounding box center [931, 268] width 11 height 13
